Goal: Task Accomplishment & Management: Manage account settings

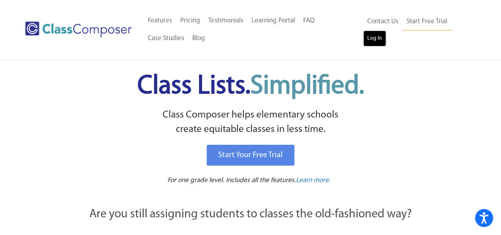
click at [382, 31] on link "Log In" at bounding box center [374, 38] width 23 height 16
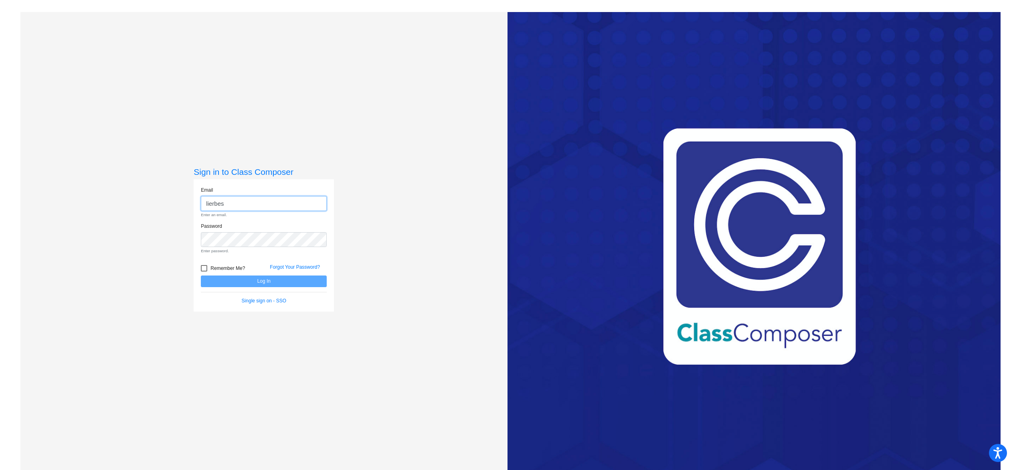
click at [218, 196] on input "lierbes" at bounding box center [264, 203] width 126 height 15
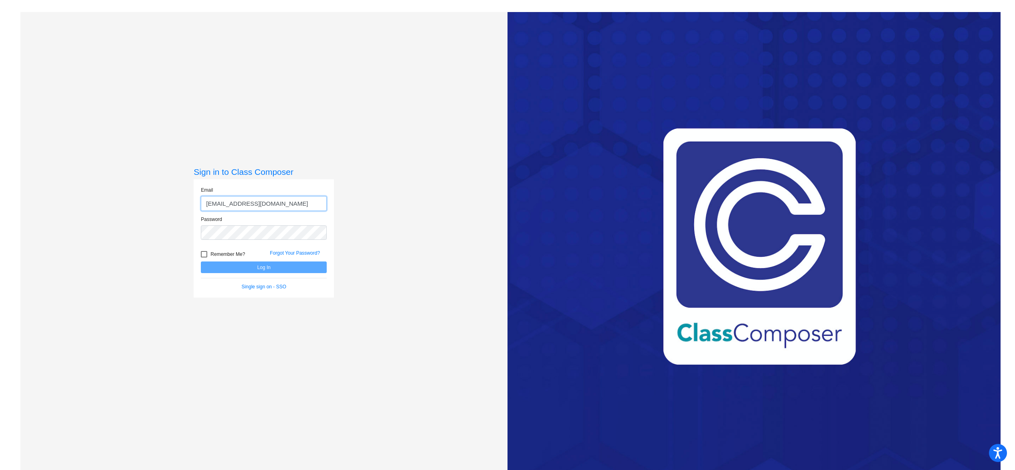
type input "[EMAIL_ADDRESS][DOMAIN_NAME]"
click at [201, 261] on button "Log In" at bounding box center [264, 267] width 126 height 12
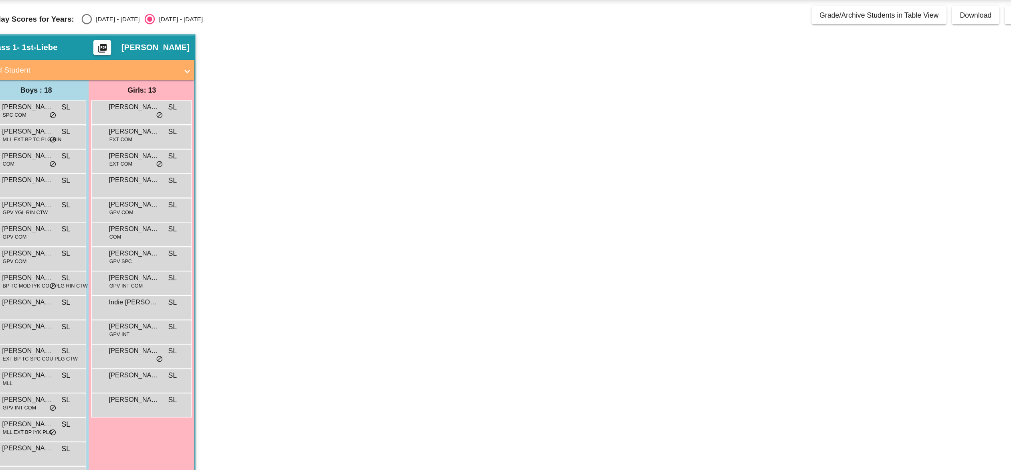
click at [103, 69] on div "First Grade Current Year [DATE]-[DATE] Add, Move, or Retain Students Off On Inc…" at bounding box center [505, 255] width 970 height 463
click at [103, 66] on div "Select an option" at bounding box center [103, 64] width 8 height 8
click at [103, 68] on input "[DATE] - [DATE]" at bounding box center [102, 68] width 0 height 0
radio input "true"
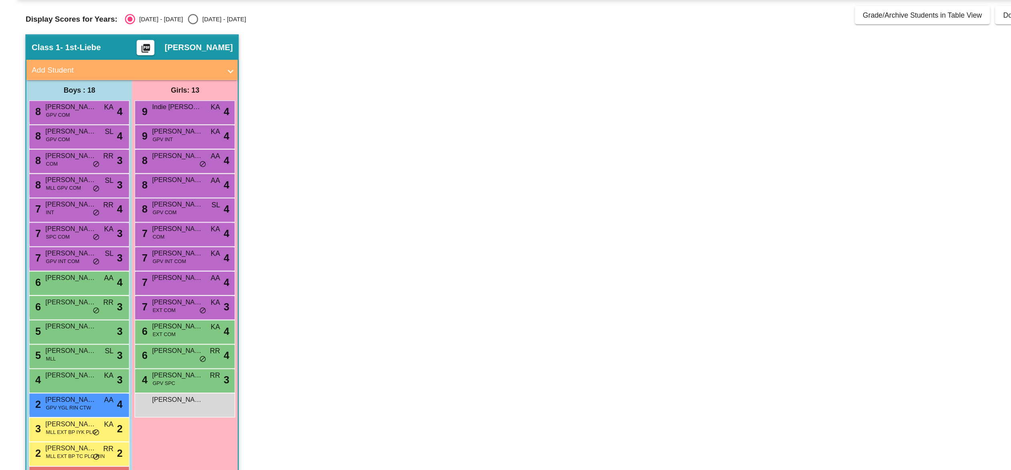
scroll to position [17, 0]
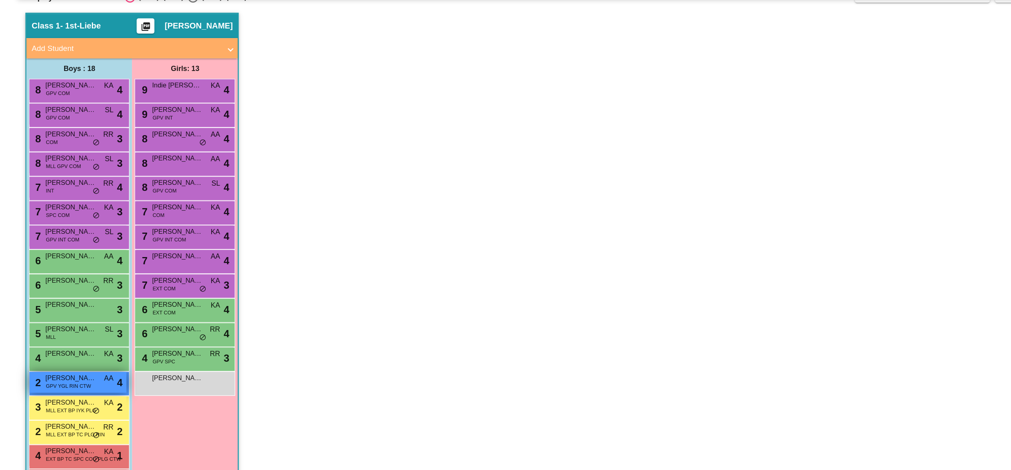
click at [53, 345] on span "[PERSON_NAME] [PERSON_NAME]" at bounding box center [56, 347] width 40 height 8
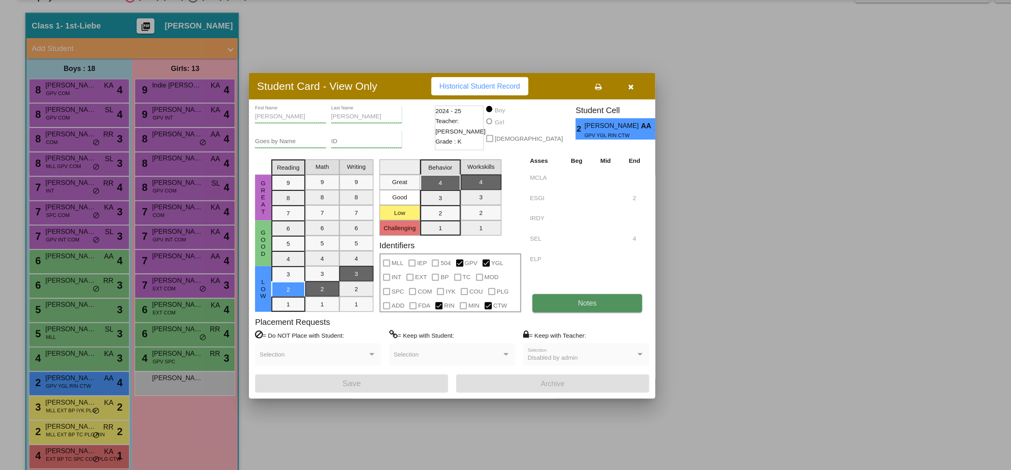
click at [433, 291] on button "Notes" at bounding box center [463, 288] width 87 height 14
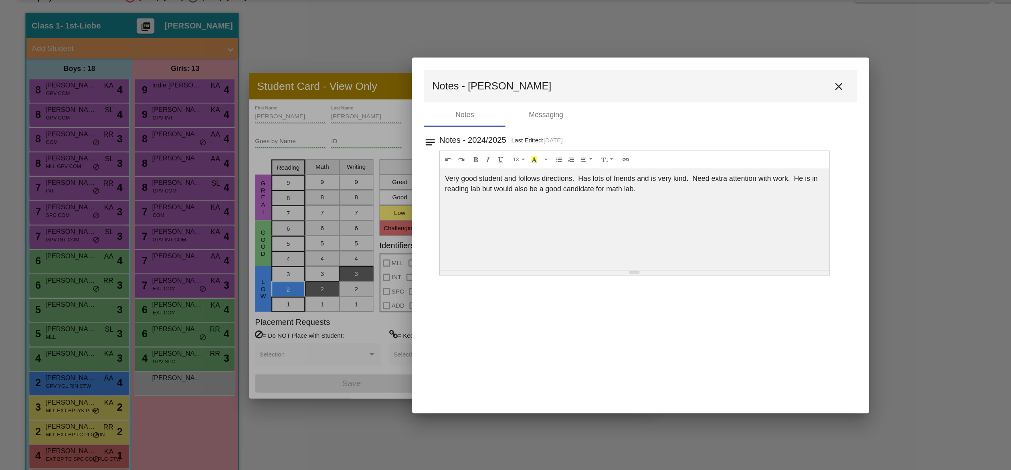
click at [666, 114] on mat-icon "close" at bounding box center [662, 118] width 10 height 10
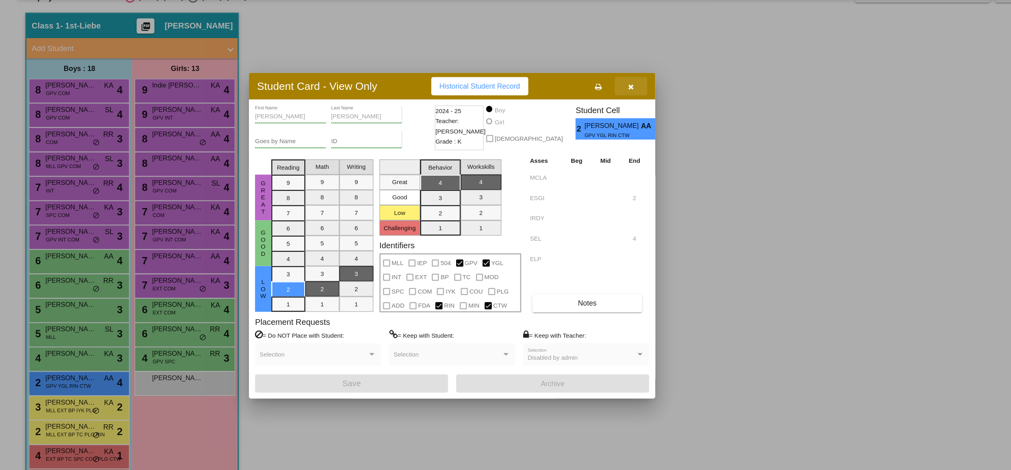
click at [496, 111] on button "button" at bounding box center [498, 117] width 26 height 14
